Goal: Transaction & Acquisition: Obtain resource

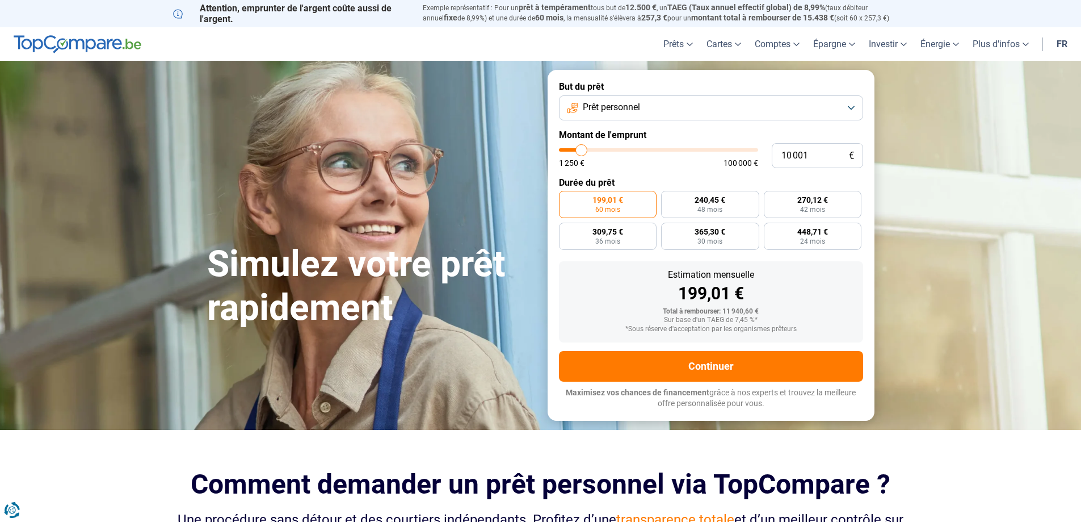
click at [612, 104] on span "Prêt personnel" at bounding box center [611, 107] width 57 height 12
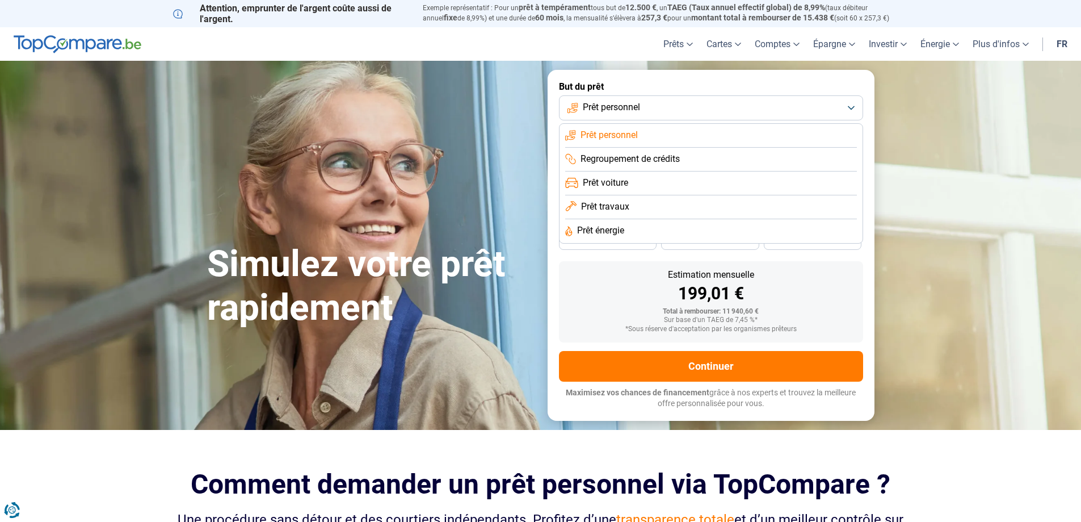
click at [622, 207] on span "Prêt travaux" at bounding box center [605, 206] width 48 height 12
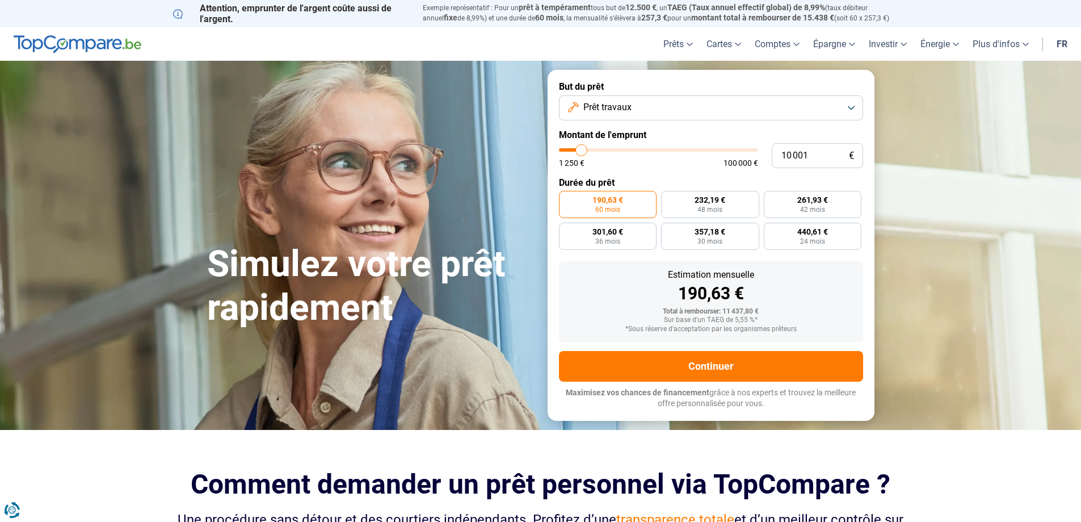
click at [611, 104] on span "Prêt travaux" at bounding box center [608, 107] width 48 height 12
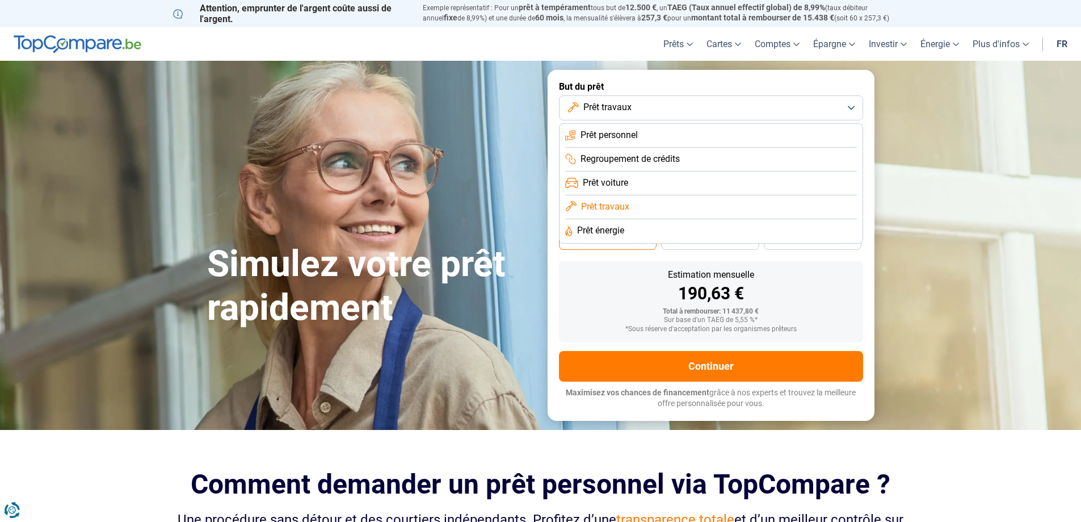
click at [601, 228] on span "Prêt énergie" at bounding box center [600, 230] width 47 height 12
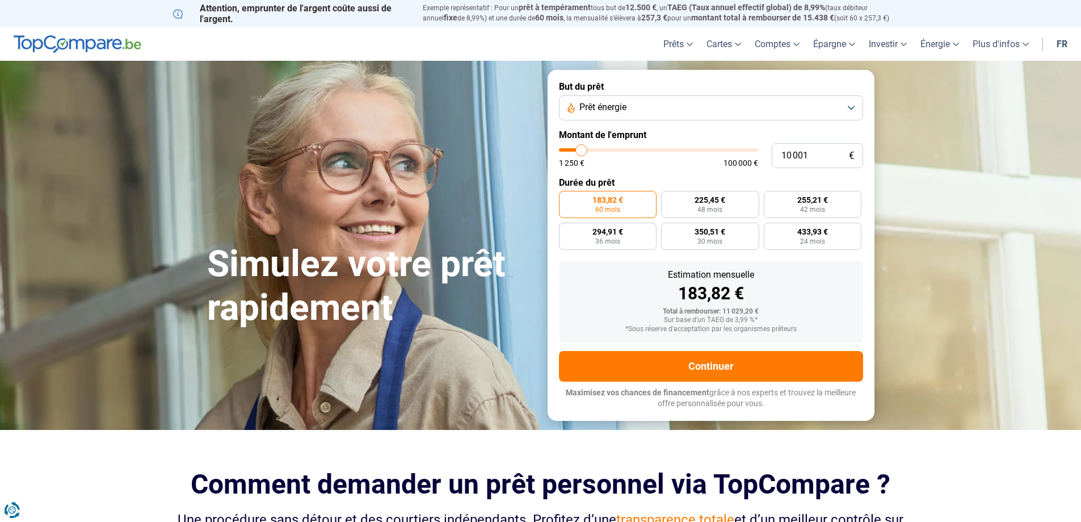
type input "5 500"
type input "5500"
type input "5 750"
type input "5750"
type input "6 750"
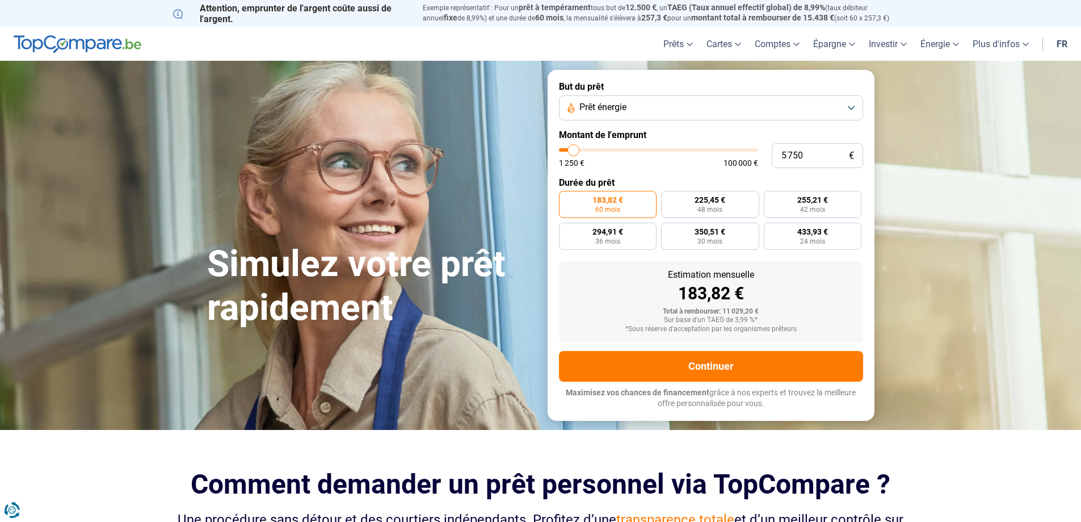
type input "6750"
type input "8 000"
type input "8000"
type input "9 000"
type input "9000"
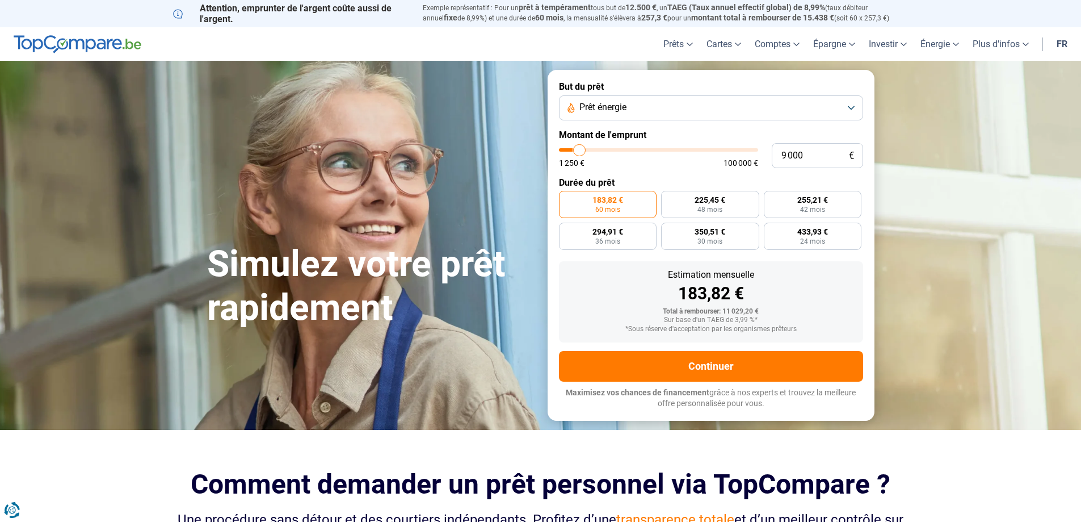
type input "10 250"
type input "10250"
type input "11 500"
type input "11500"
type input "13 250"
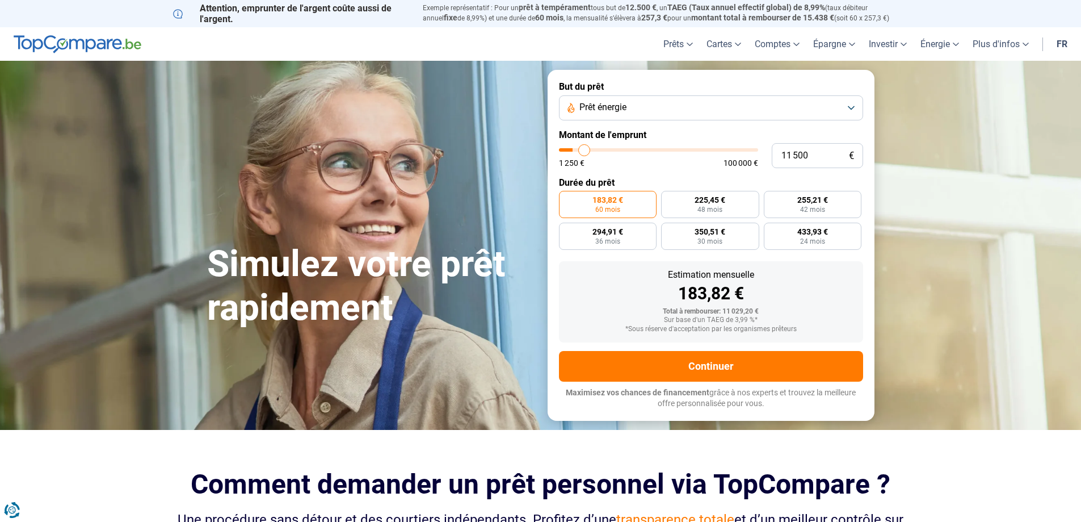
type input "13250"
type input "13 500"
type input "13500"
type input "13 250"
type input "13250"
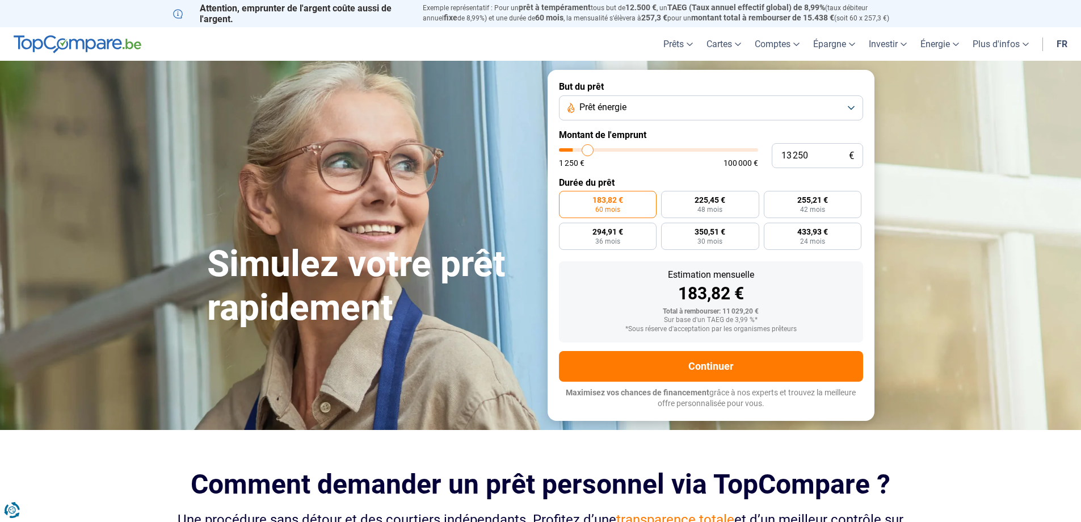
type input "12 500"
type input "12500"
type input "10 250"
type input "10250"
type input "8 500"
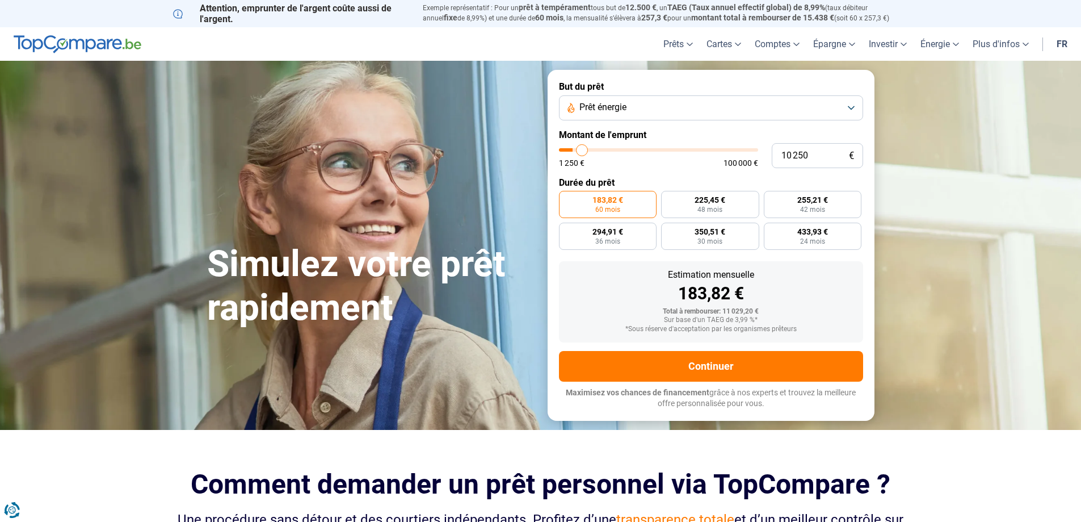
type input "8500"
type input "6 750"
type input "6750"
type input "6 000"
type input "6000"
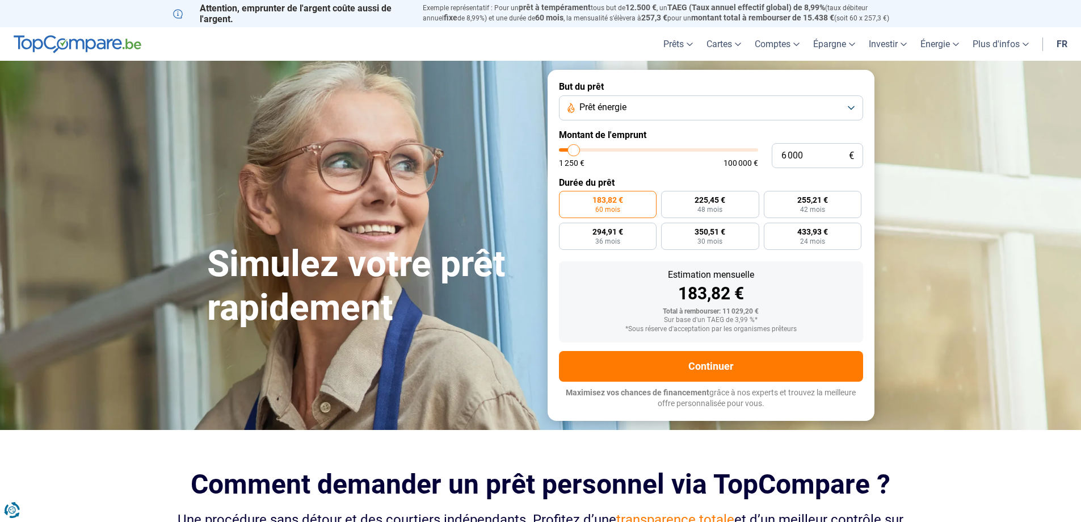
type input "5 750"
type input "5750"
type input "5 500"
type input "5500"
type input "4 250"
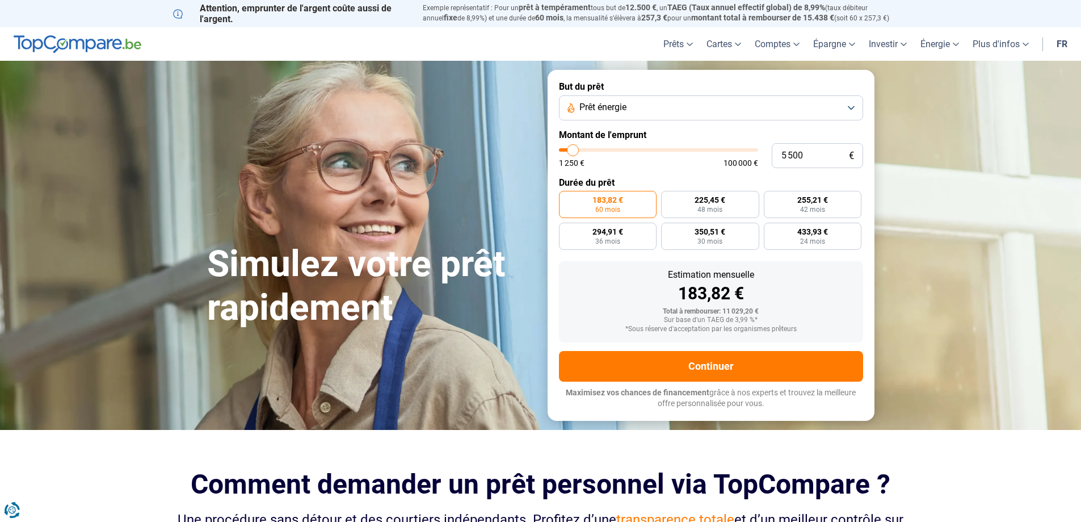
type input "4250"
type input "3 000"
type input "3000"
type input "2 250"
type input "2250"
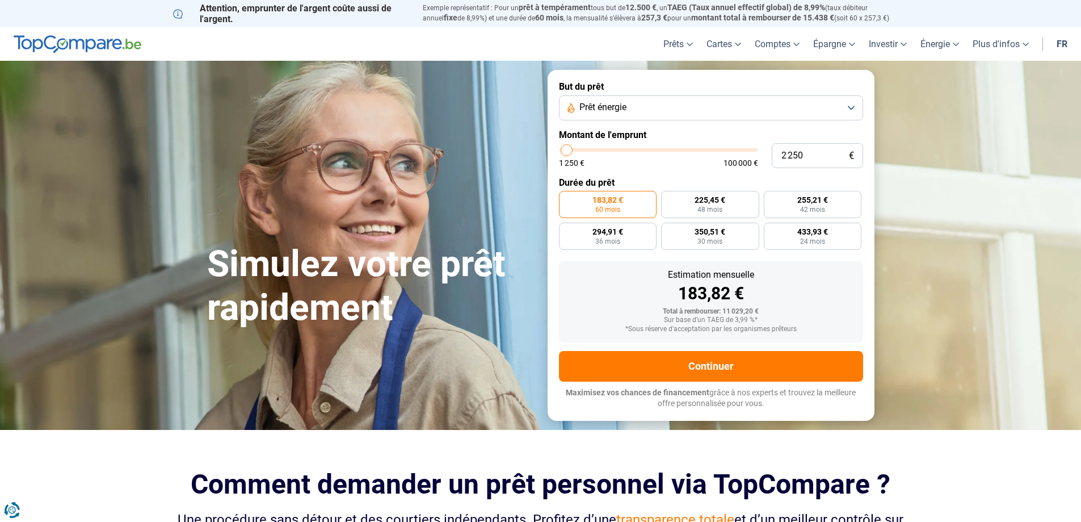
type input "1 250"
type input "1250"
type input "1 500"
type input "1500"
type input "2 750"
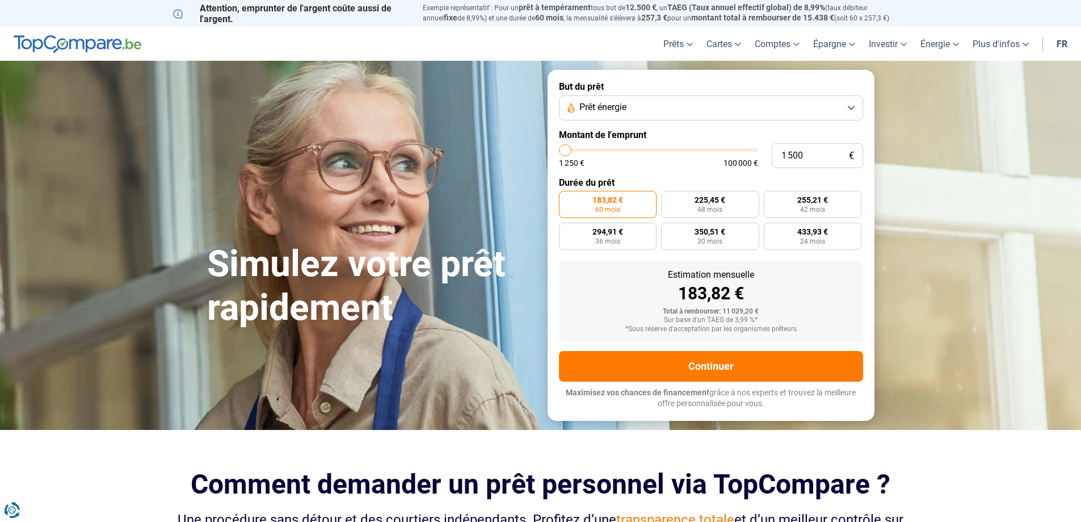
type input "2750"
type input "5 250"
type input "5250"
type input "5 500"
type input "5500"
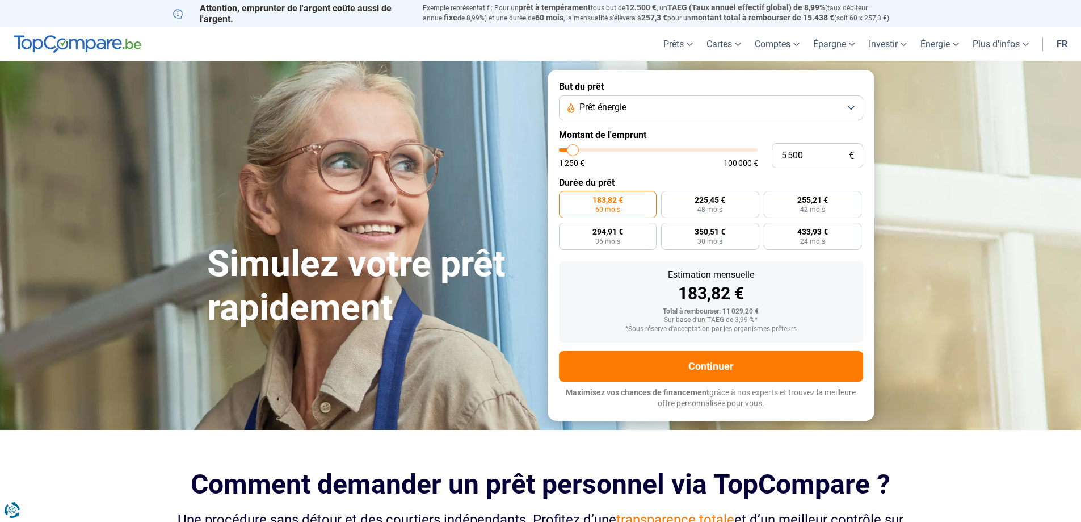
type input "5 750"
type input "5750"
type input "6 500"
type input "6500"
type input "7 250"
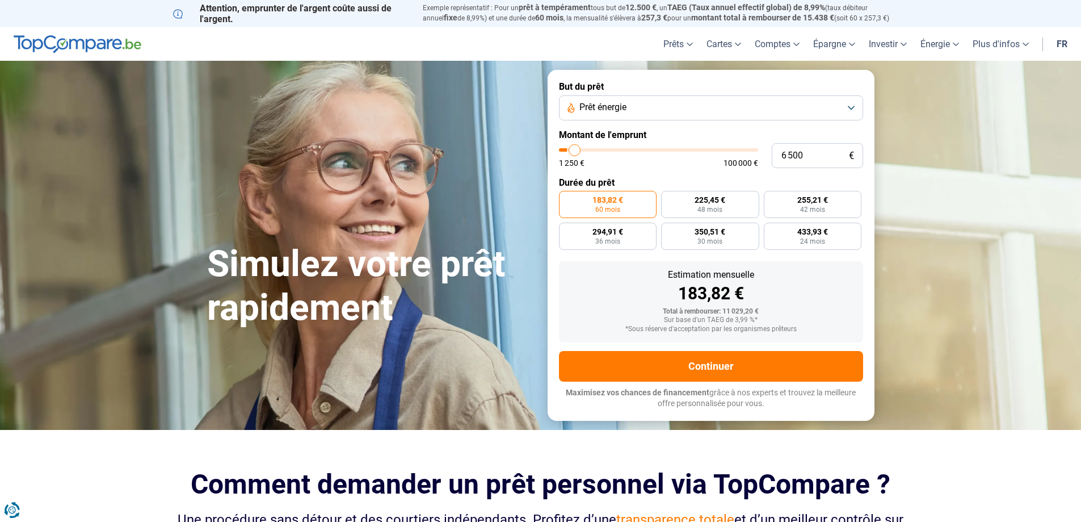
type input "7250"
type input "8 500"
type input "8500"
type input "9 750"
type input "9750"
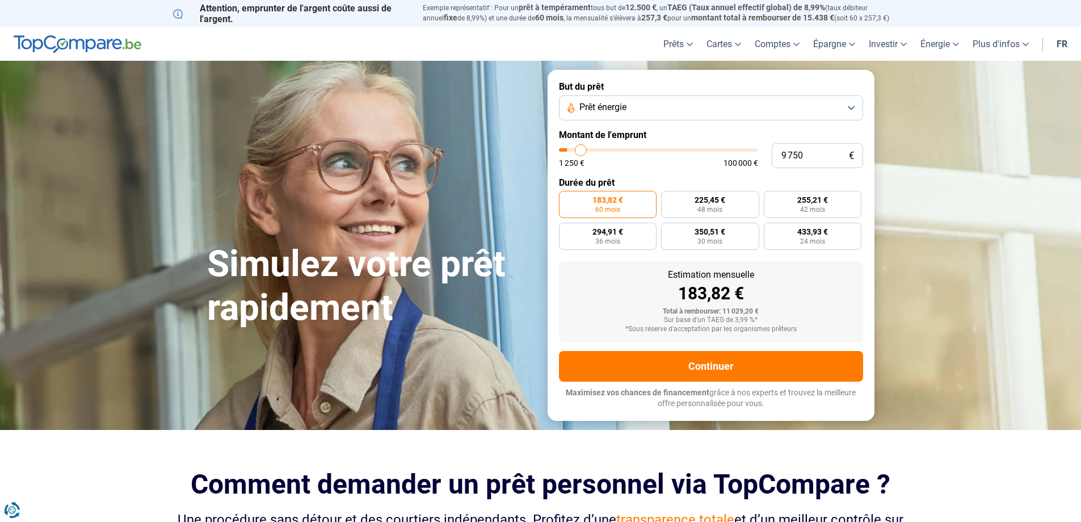
type input "10 250"
type input "10250"
type input "10 500"
type input "10500"
type input "11 000"
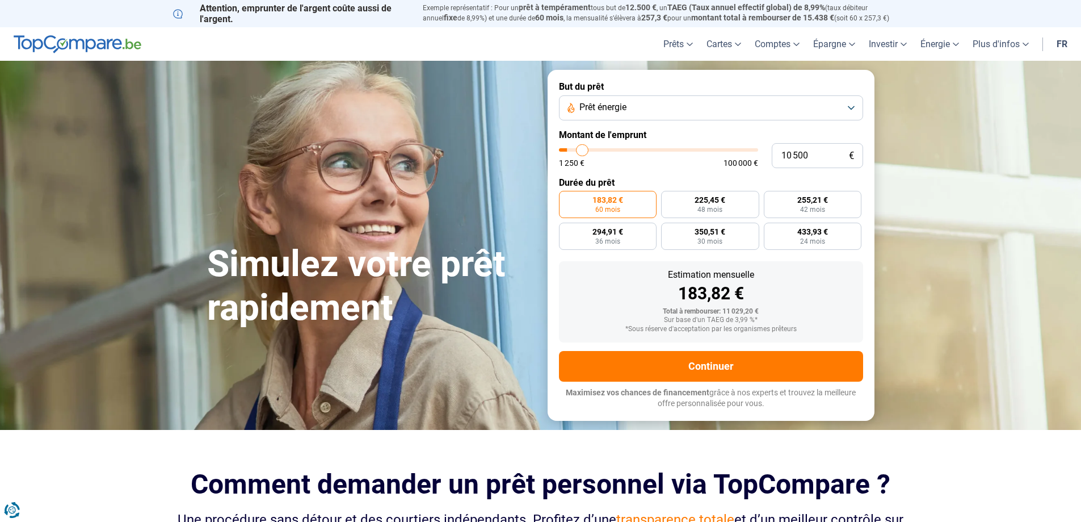
type input "11000"
type input "11 500"
type input "11500"
type input "11 750"
type input "11750"
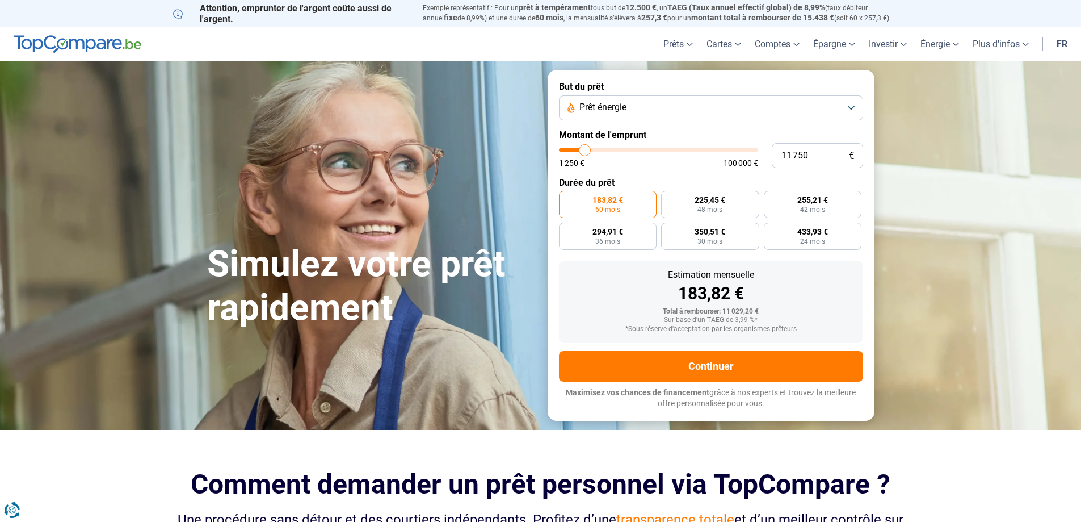
type input "12 000"
type input "12000"
type input "11 750"
type input "11750"
type input "11 500"
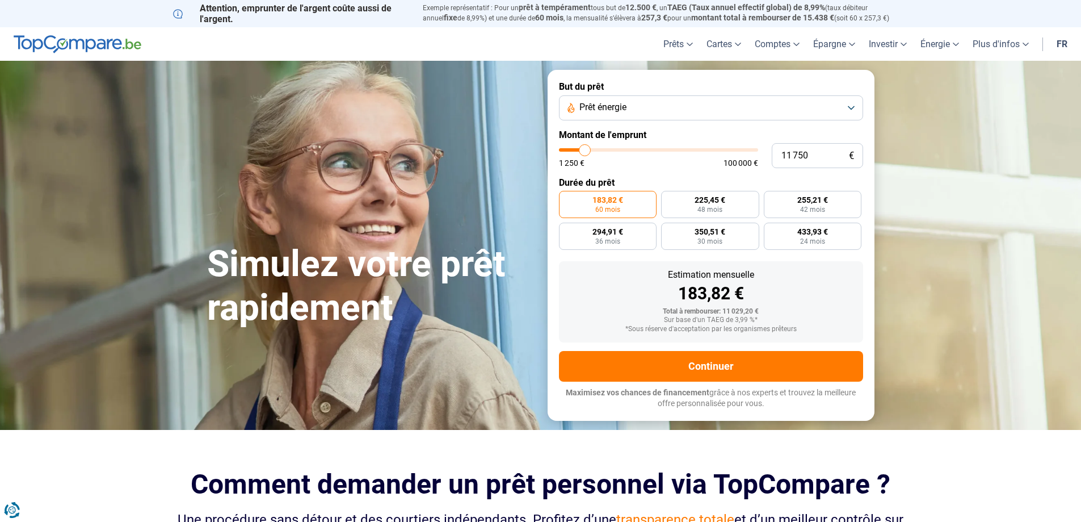
type input "11500"
type input "11 000"
type input "11000"
type input "10 500"
type input "10500"
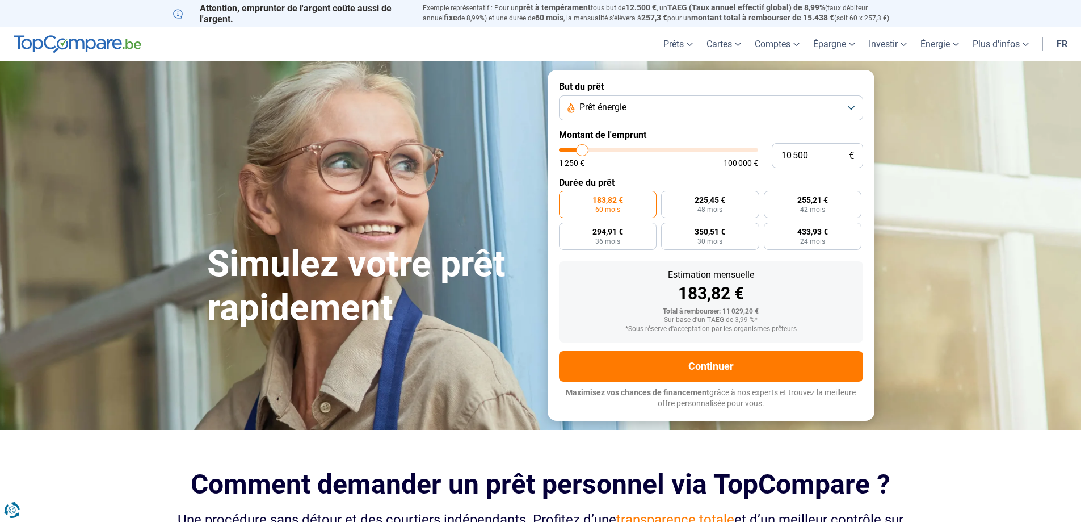
type input "9 750"
type input "9750"
type input "9 000"
type input "9000"
type input "8 500"
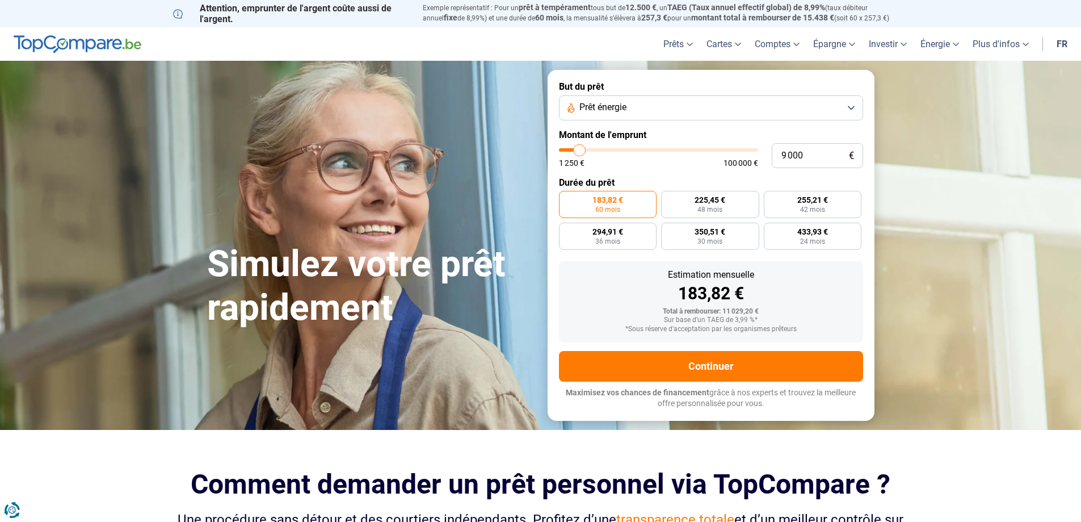
type input "8500"
type input "8 000"
type input "8000"
type input "7 500"
type input "7500"
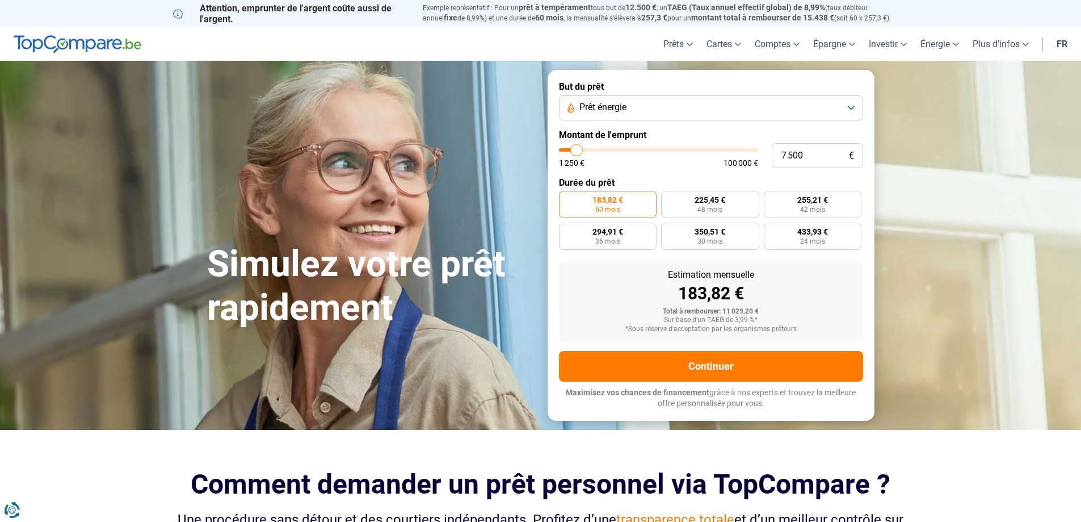
type input "7 250"
type input "7250"
type input "7 000"
type input "7000"
type input "6 750"
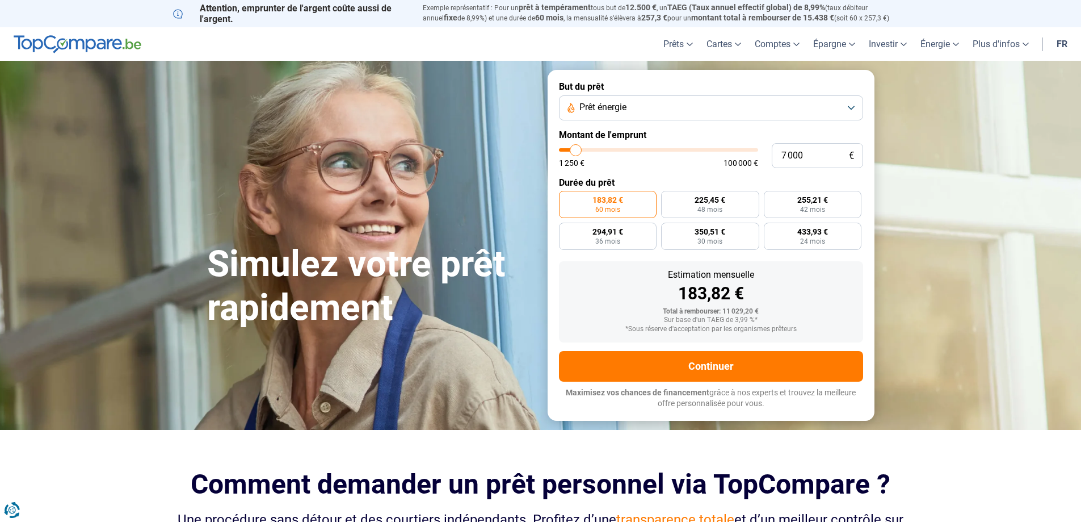
type input "6750"
type input "6 500"
type input "6500"
type input "6 000"
type input "6000"
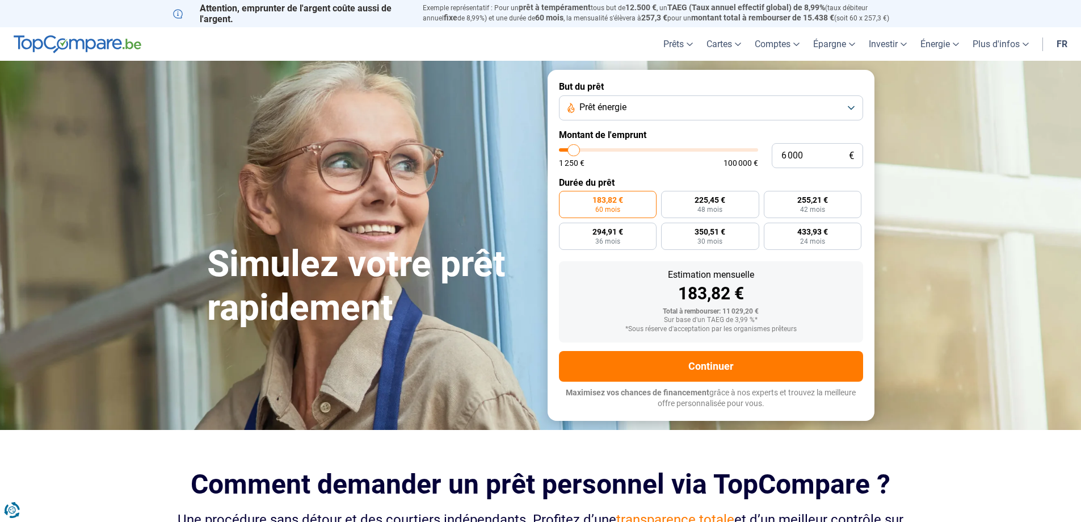
type input "5 750"
type input "5750"
type input "5 000"
type input "5000"
type input "4 500"
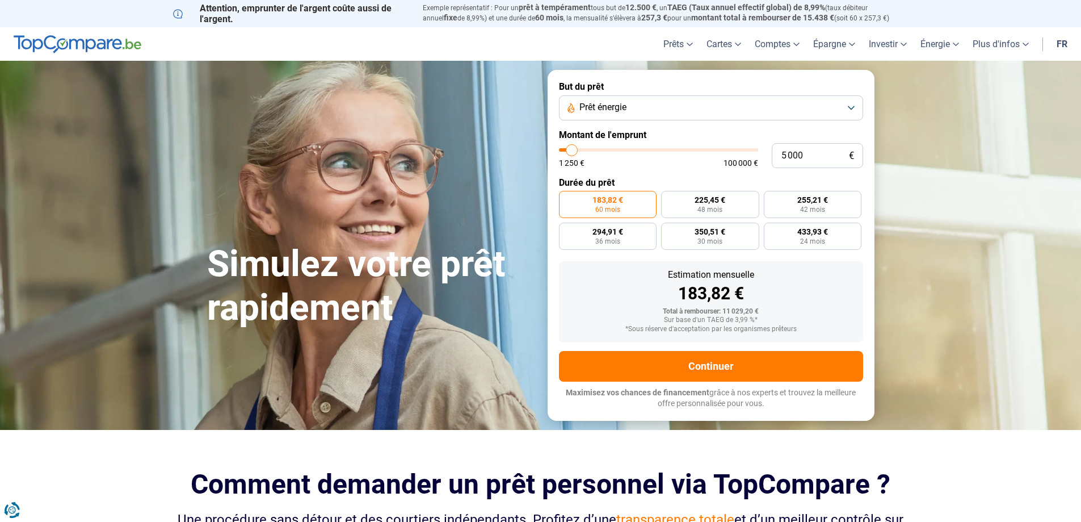
type input "4500"
type input "3 500"
type input "3500"
type input "3 000"
type input "3000"
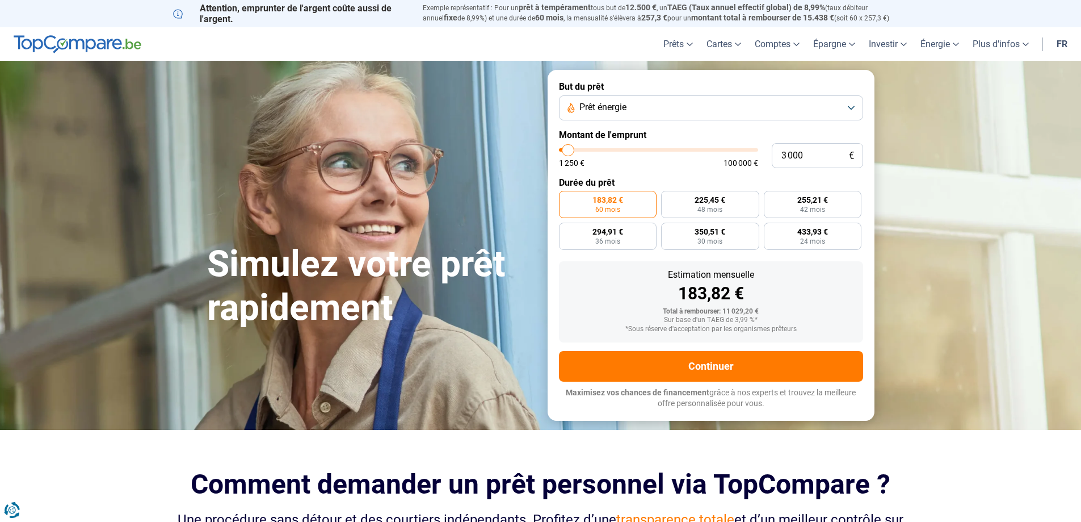
type input "3 500"
type input "3500"
type input "4 000"
type input "4000"
type input "4 250"
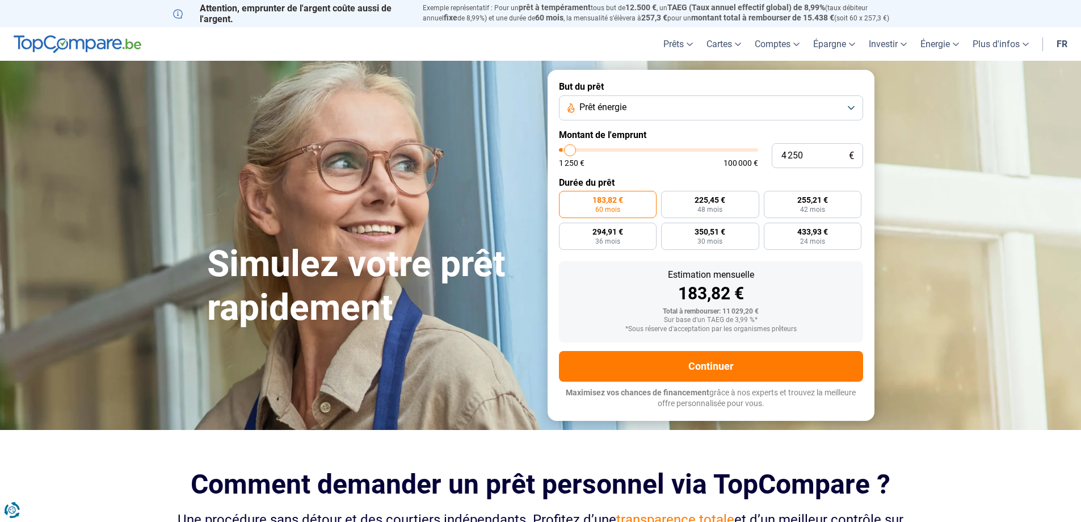
type input "4250"
type input "5 000"
type input "5000"
type input "5 250"
type input "5250"
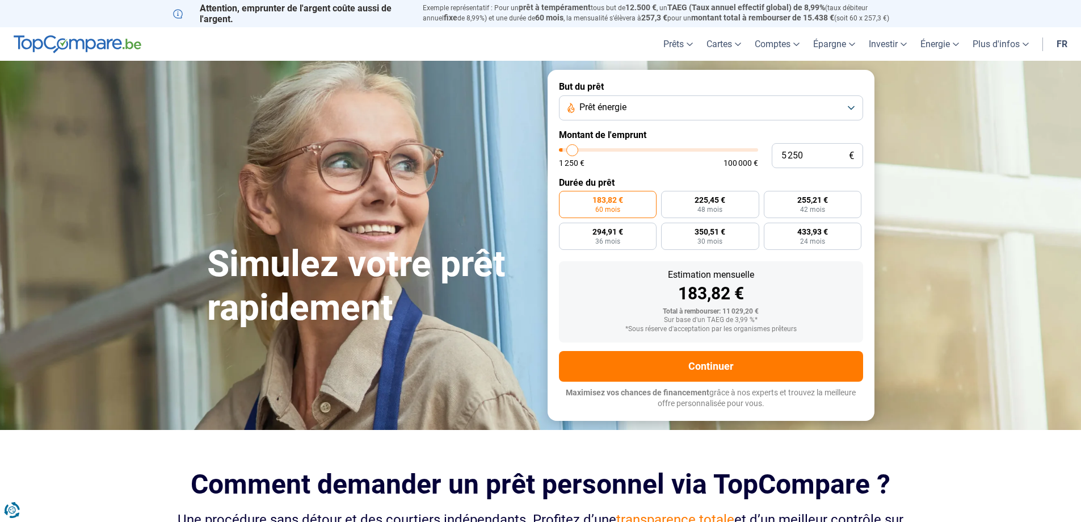
type input "5 750"
type input "5750"
type input "6 000"
type input "6000"
type input "6 500"
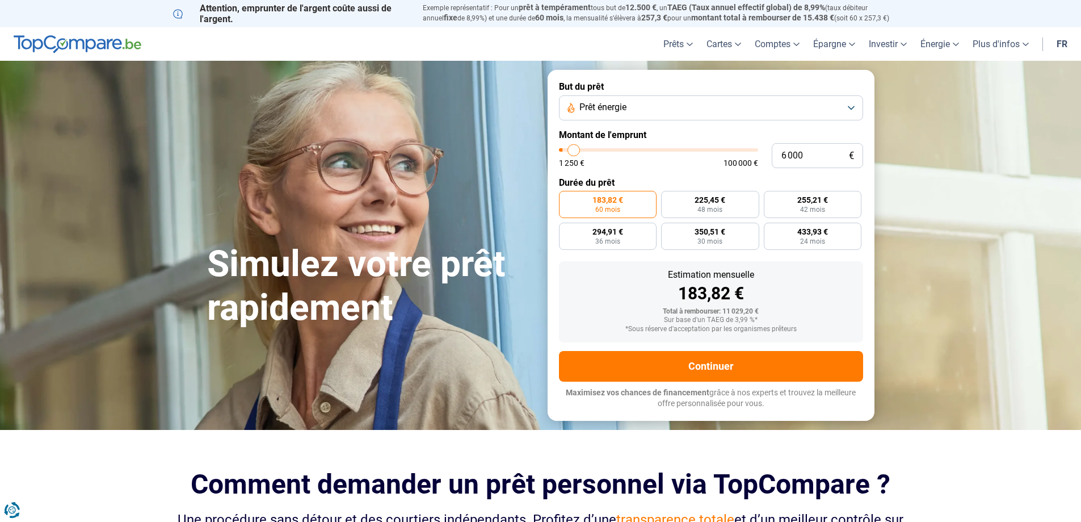
type input "6500"
type input "6 750"
type input "6750"
type input "6 000"
type input "6000"
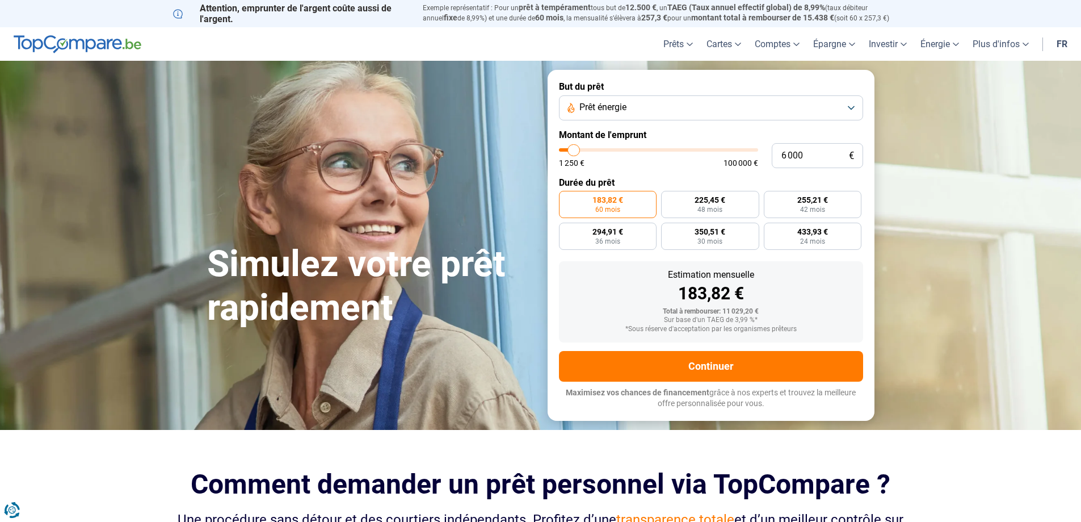
type input "5 750"
type input "5750"
type input "5 500"
type input "5500"
type input "5 000"
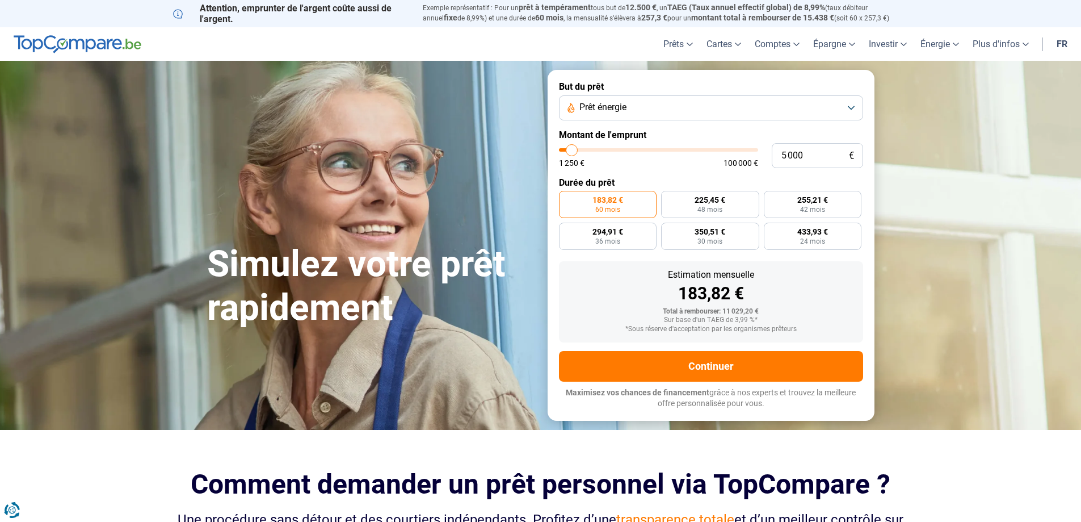
drag, startPoint x: 573, startPoint y: 148, endPoint x: 572, endPoint y: 154, distance: 6.8
type input "5000"
click at [572, 152] on input "range" at bounding box center [658, 149] width 199 height 3
radio input "true"
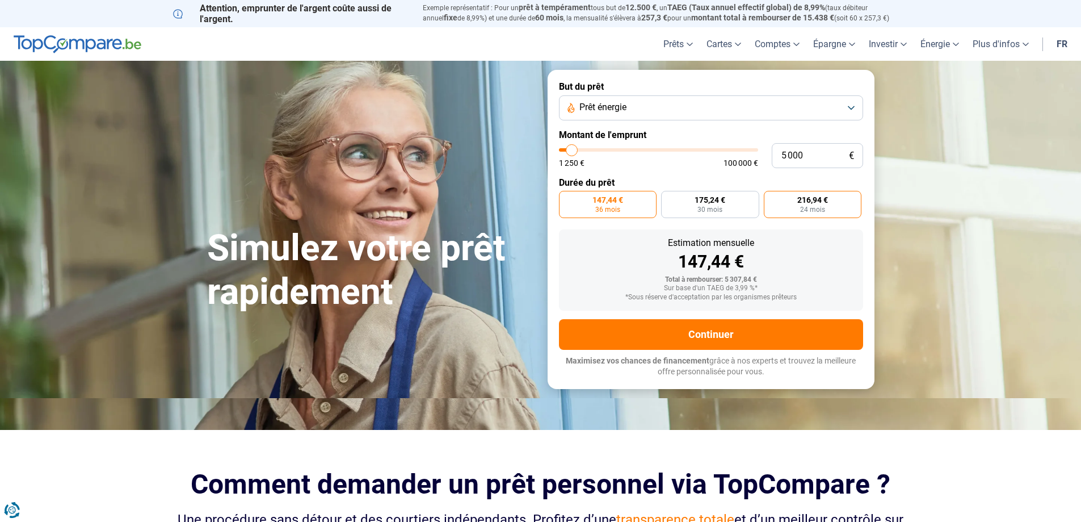
click at [799, 208] on label "216,94 € 24 mois" at bounding box center [813, 204] width 98 height 27
click at [771, 198] on input "216,94 € 24 mois" at bounding box center [767, 194] width 7 height 7
radio input "true"
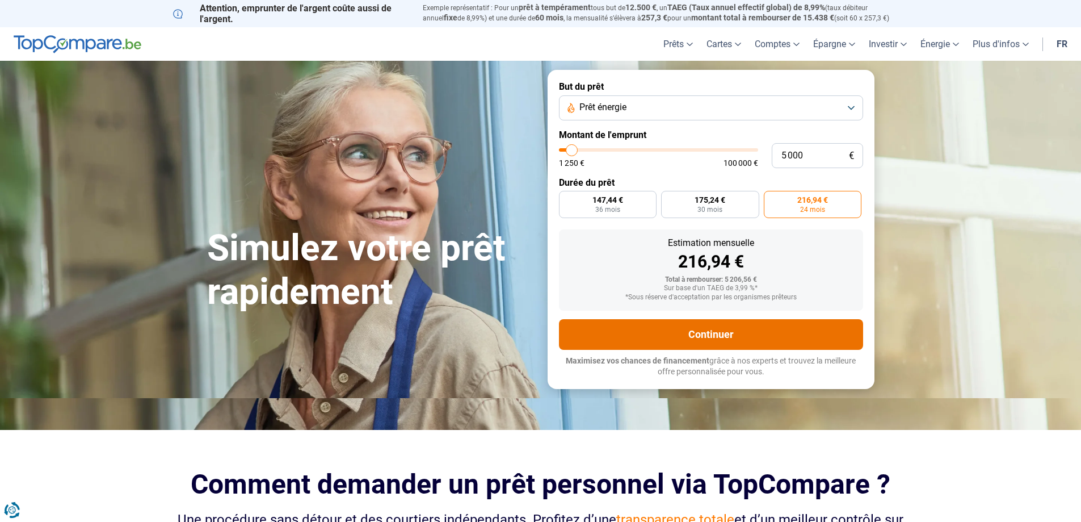
click at [723, 327] on button "Continuer" at bounding box center [711, 334] width 304 height 31
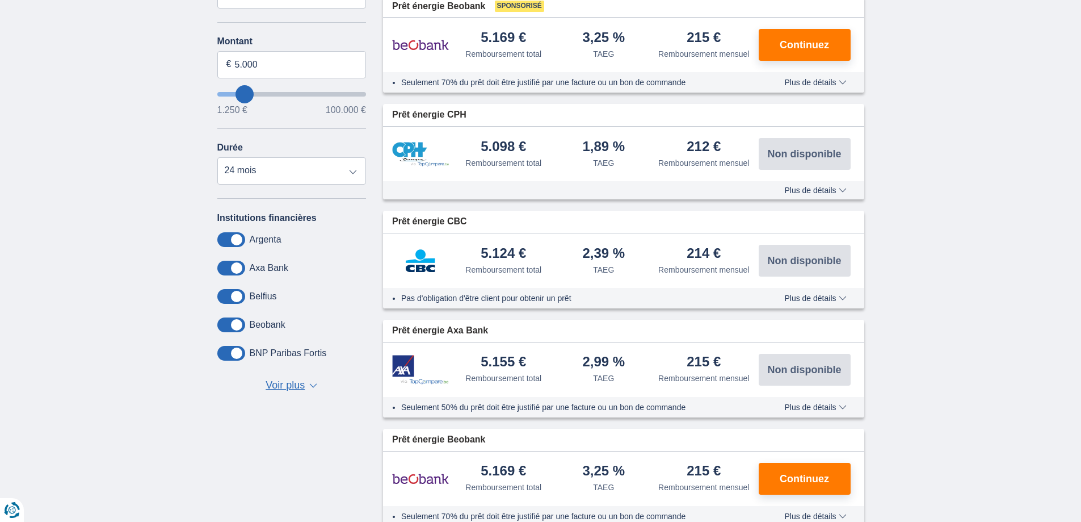
scroll to position [284, 0]
